Goal: Information Seeking & Learning: Learn about a topic

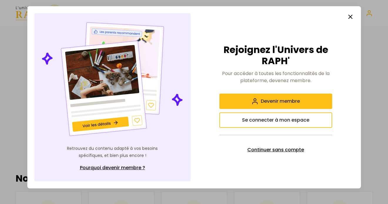
click at [297, 149] on span "Continuer sans compte" at bounding box center [276, 149] width 57 height 7
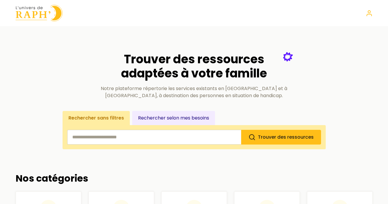
click at [172, 117] on button "Rechercher selon mes besoins" at bounding box center [173, 118] width 83 height 14
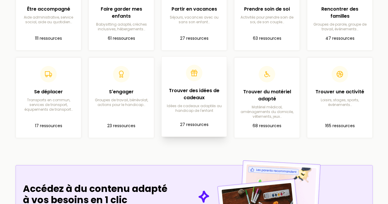
scroll to position [212, 0]
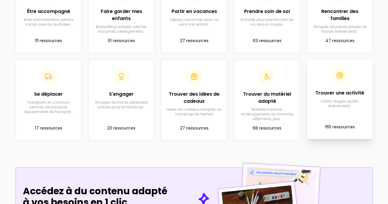
click at [337, 81] on div at bounding box center [340, 75] width 16 height 16
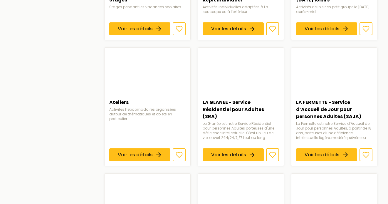
scroll to position [292, 0]
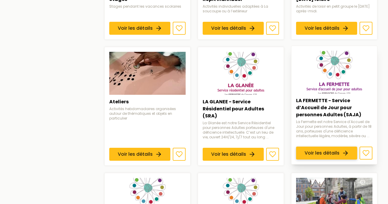
click at [338, 155] on link "Voir les détails" at bounding box center [326, 152] width 61 height 13
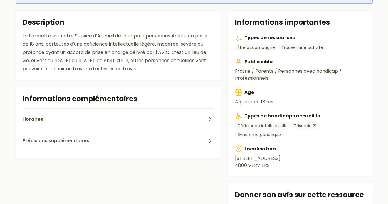
scroll to position [182, 0]
click at [118, 140] on button "Précisions supplémentaires" at bounding box center [118, 139] width 191 height 21
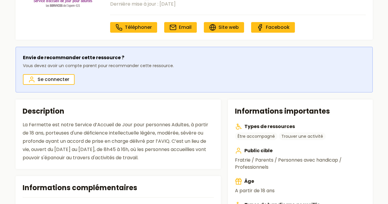
scroll to position [0, 0]
